Goal: Task Accomplishment & Management: Complete application form

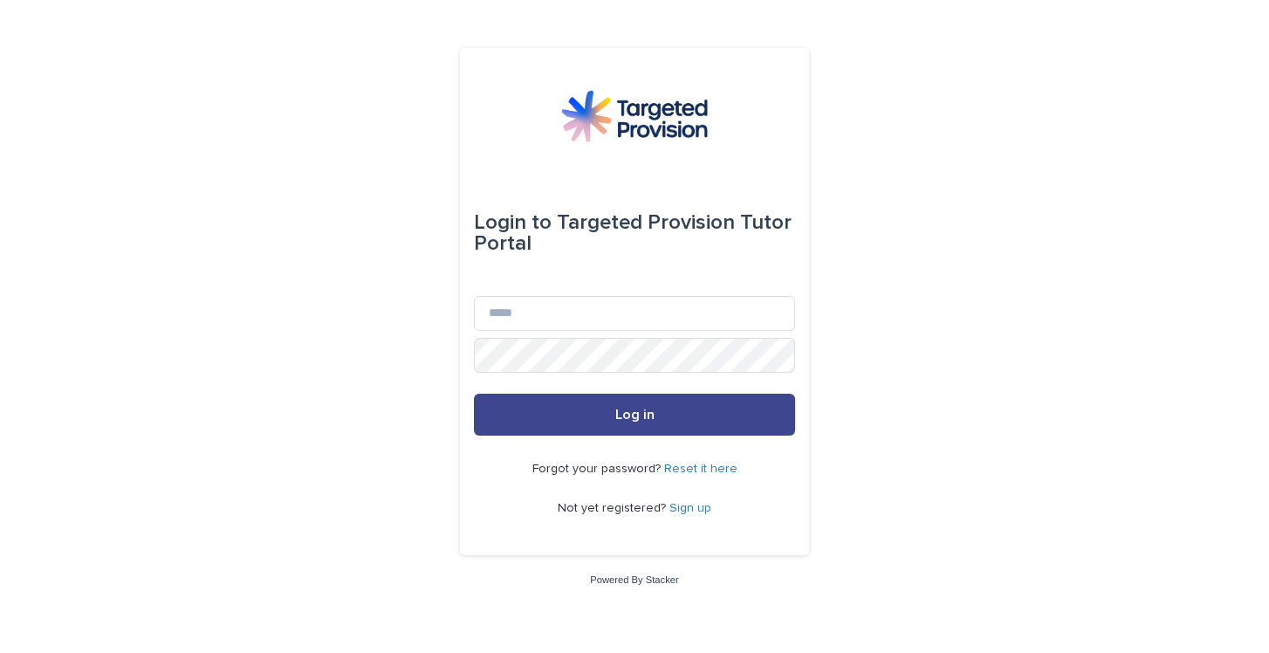
type input "**********"
click at [522, 412] on button "Log in" at bounding box center [634, 415] width 321 height 42
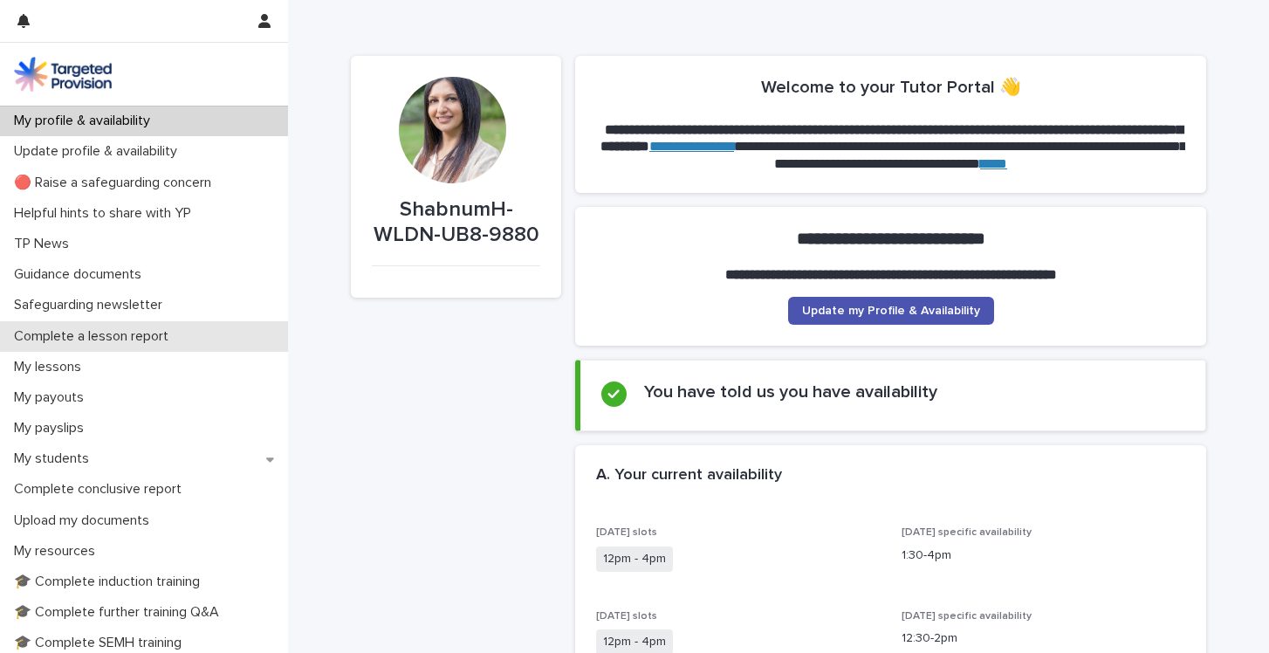
click at [139, 332] on p "Complete a lesson report" at bounding box center [94, 336] width 175 height 17
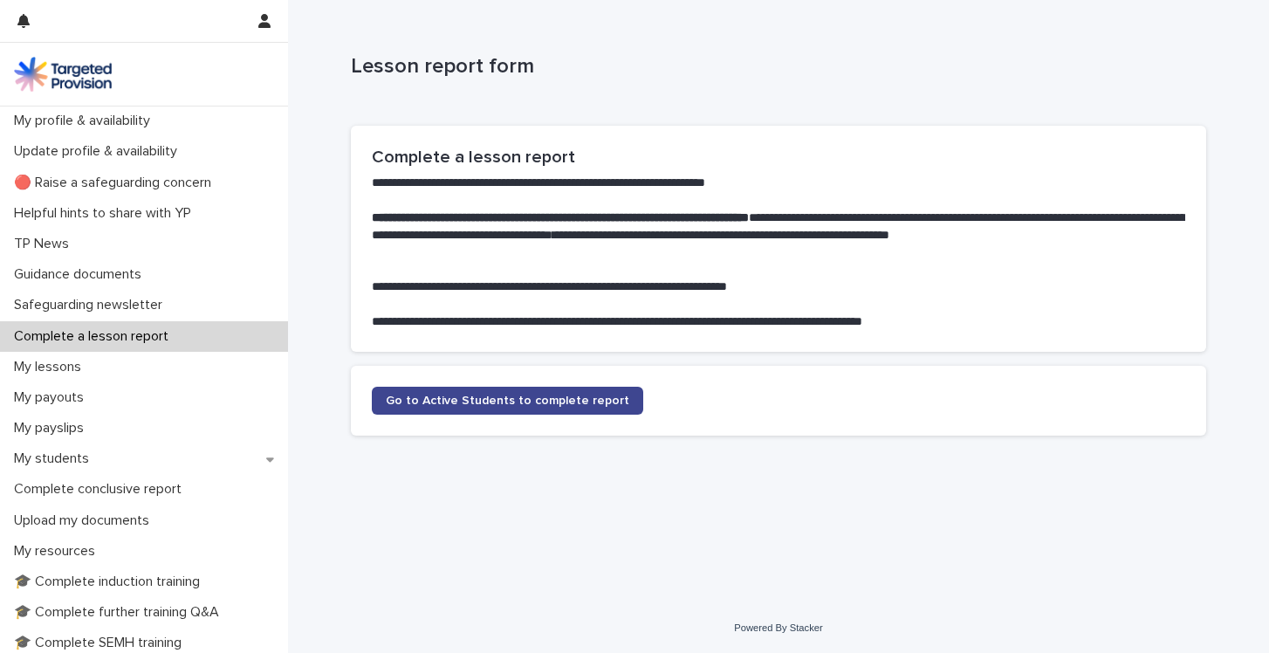
click at [471, 400] on span "Go to Active Students to complete report" at bounding box center [508, 400] width 244 height 12
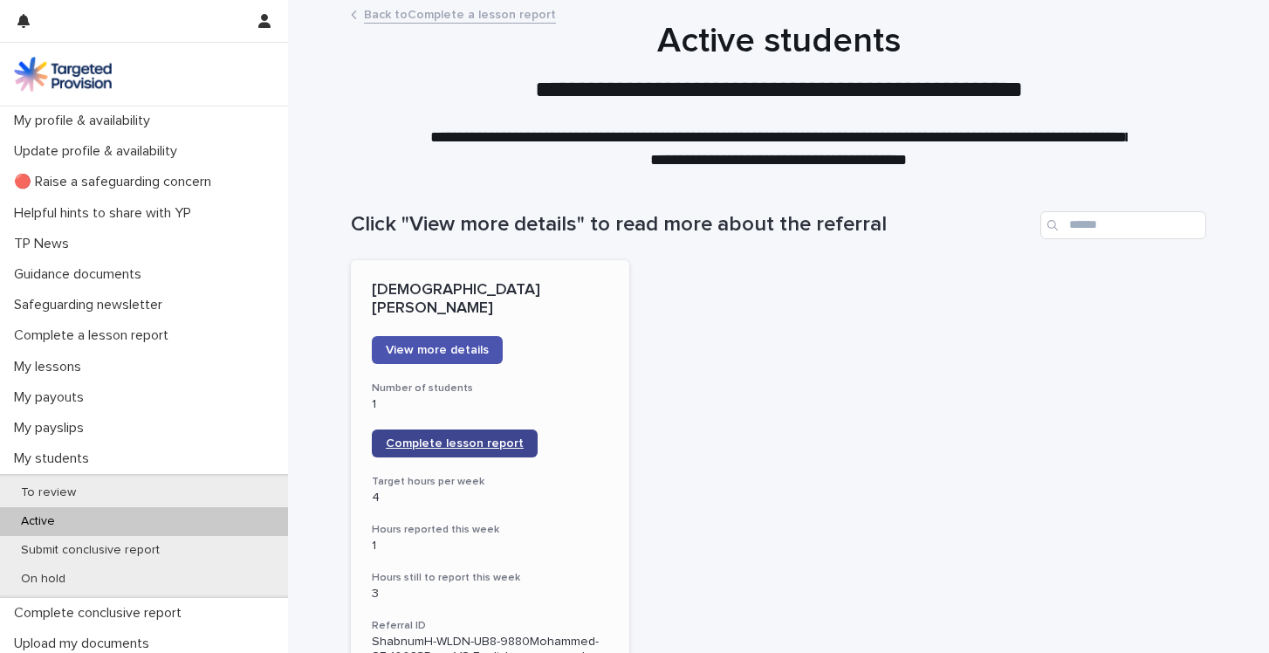
click at [439, 437] on span "Complete lesson report" at bounding box center [455, 443] width 138 height 12
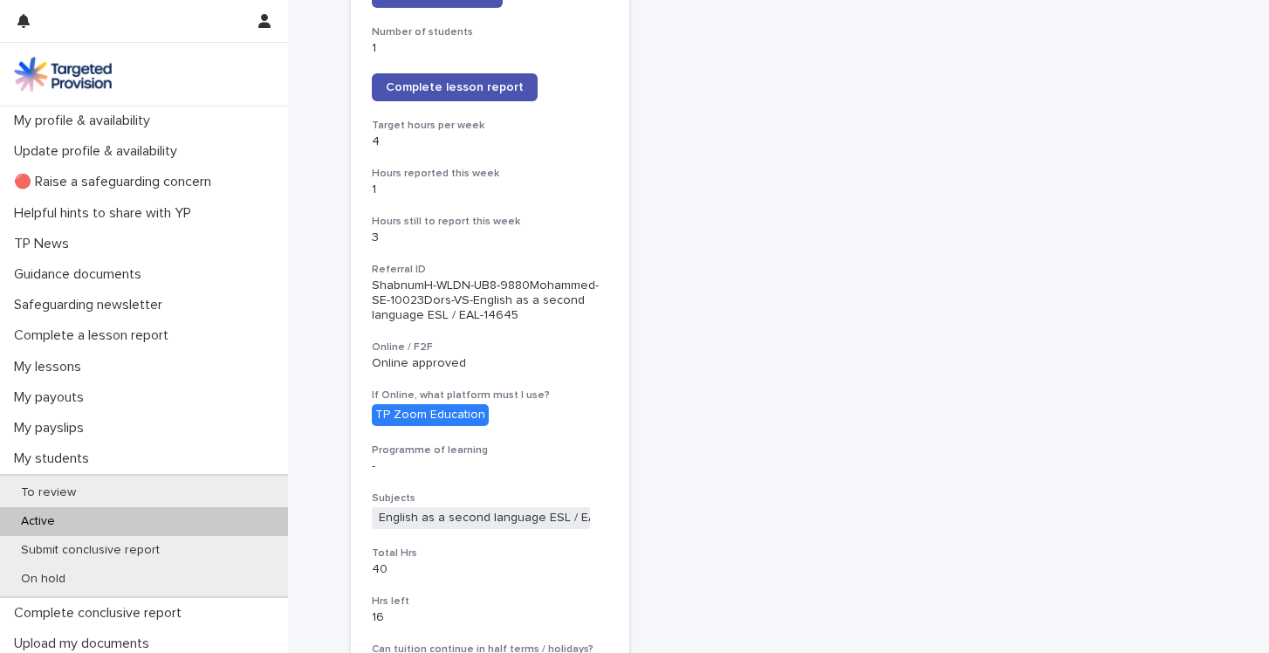
scroll to position [352, 0]
